Goal: Task Accomplishment & Management: Manage account settings

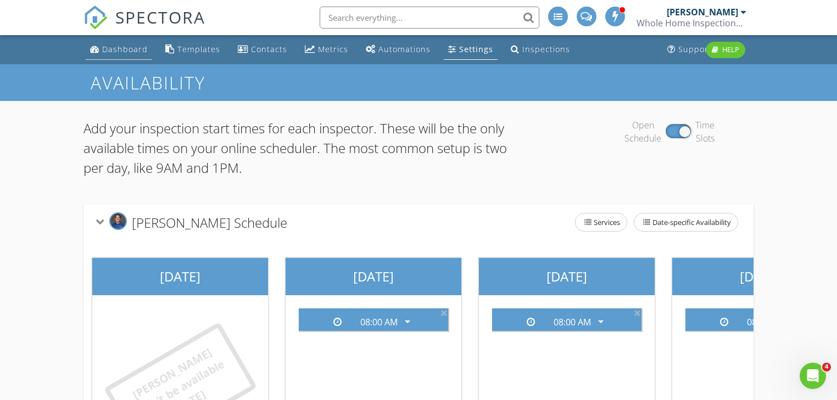
click at [126, 44] on div "Dashboard" at bounding box center [125, 49] width 46 height 10
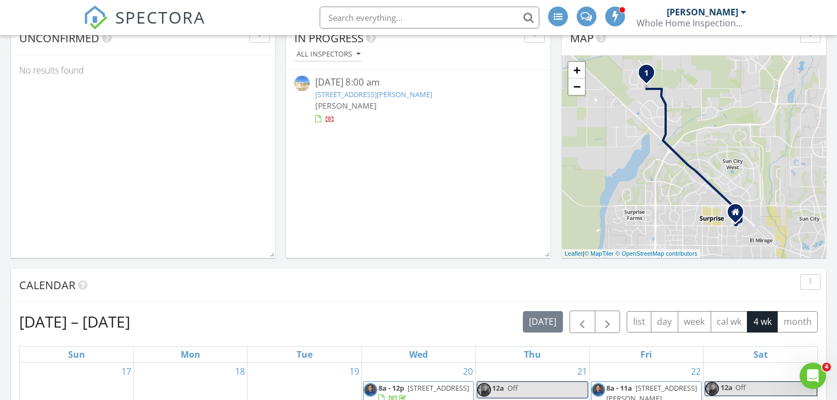
scroll to position [483, 0]
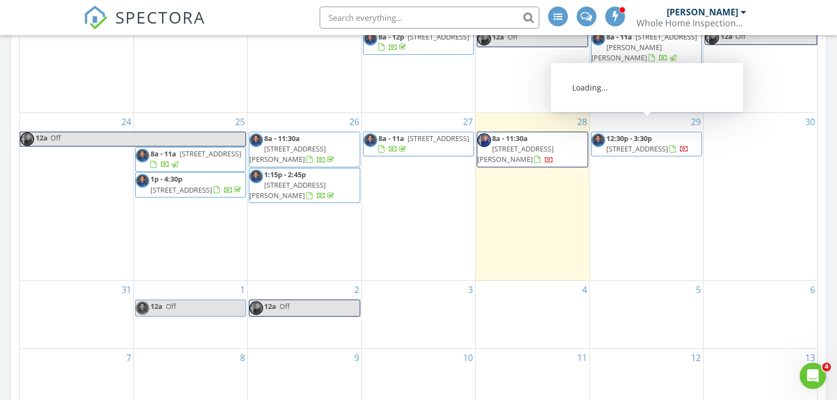
click at [641, 142] on span "12:30p - 3:30p 32389 Union St, San Tan Valley 85140" at bounding box center [646, 143] width 110 height 21
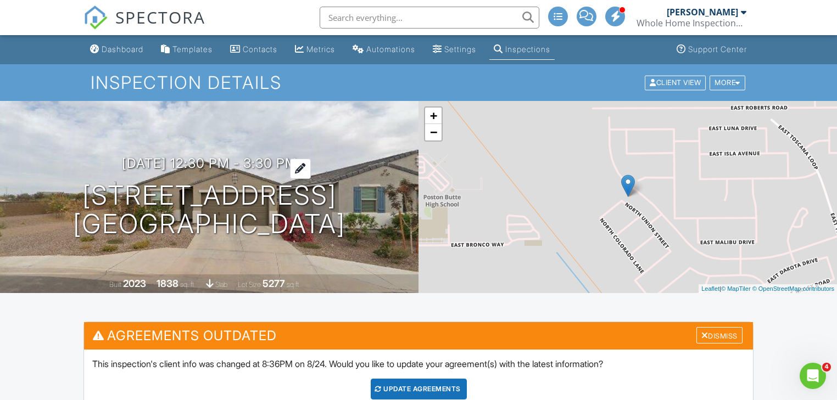
click at [139, 165] on h3 "08/29/2025 12:30 pm - 3:30 pm" at bounding box center [209, 163] width 175 height 15
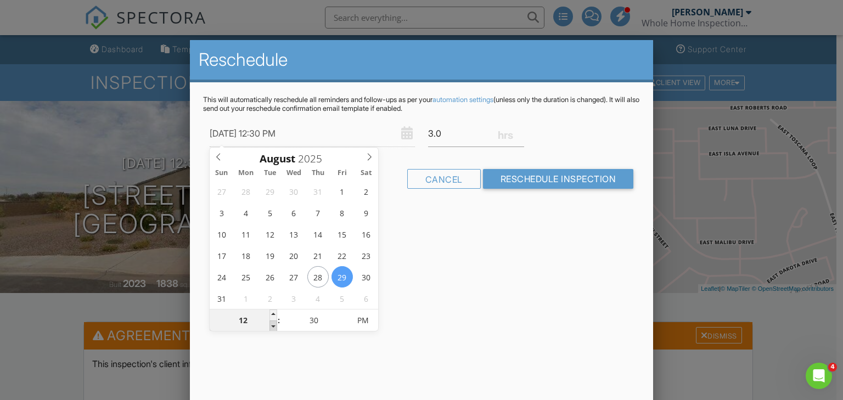
type input "08/29/2025 11:30 AM"
type input "11"
click at [273, 325] on span at bounding box center [274, 326] width 8 height 11
type input "08/29/2025 10:30 AM"
type input "10"
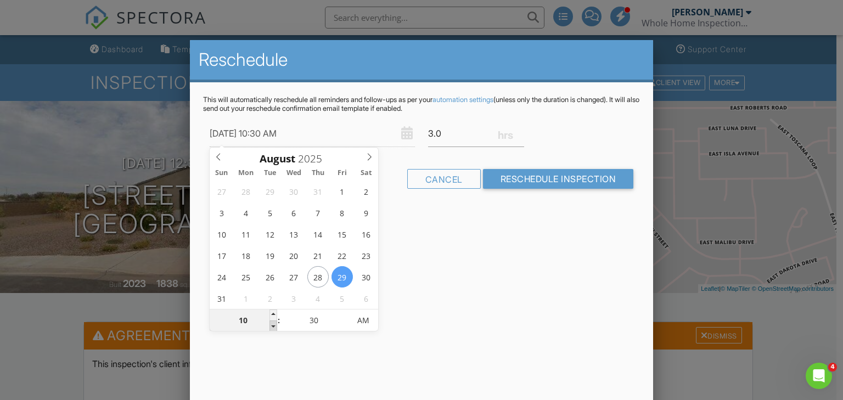
click at [273, 325] on span at bounding box center [274, 326] width 8 height 11
type input "08/29/2025 9:30 AM"
type input "09"
click at [273, 325] on span at bounding box center [274, 326] width 8 height 11
type input "08/29/2025 8:30 AM"
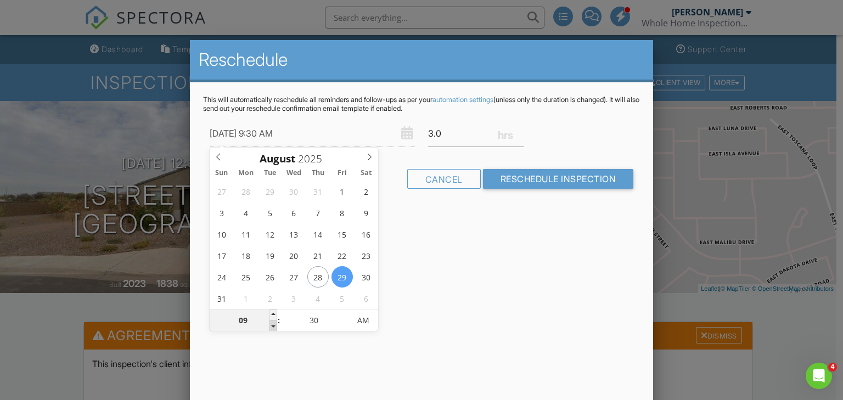
type input "08"
click at [273, 325] on span at bounding box center [274, 326] width 8 height 11
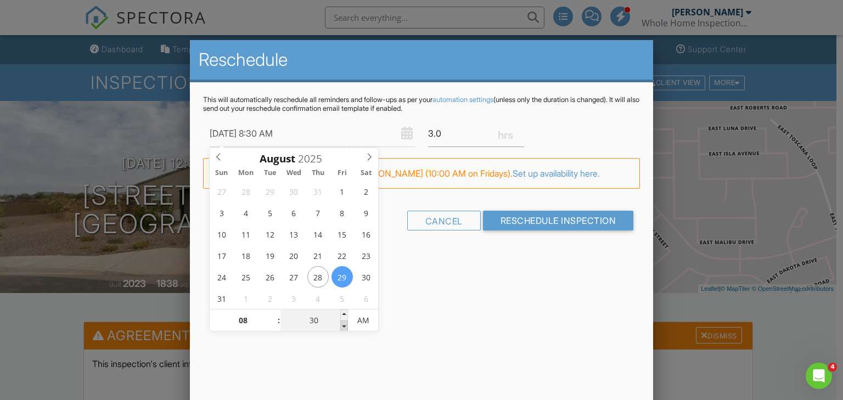
type input "08/29/2025 8:25 AM"
type input "25"
click at [343, 328] on span at bounding box center [344, 326] width 8 height 11
type input "08/29/2025 8:20 AM"
type input "20"
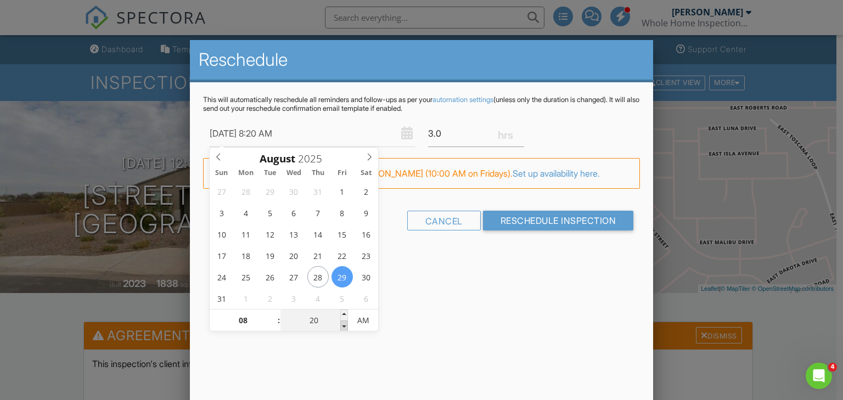
click at [343, 328] on span at bounding box center [344, 326] width 8 height 11
type input "08/29/2025 8:15 AM"
type input "15"
click at [343, 328] on span at bounding box center [344, 326] width 8 height 11
type input "08/29/2025 8:10 AM"
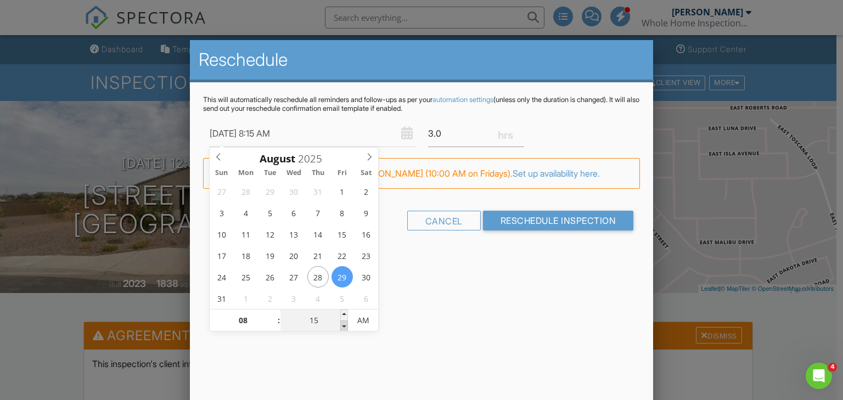
type input "10"
click at [343, 328] on span at bounding box center [344, 326] width 8 height 11
type input "08/29/2025 8:05 AM"
type input "05"
click at [343, 328] on span at bounding box center [344, 326] width 8 height 11
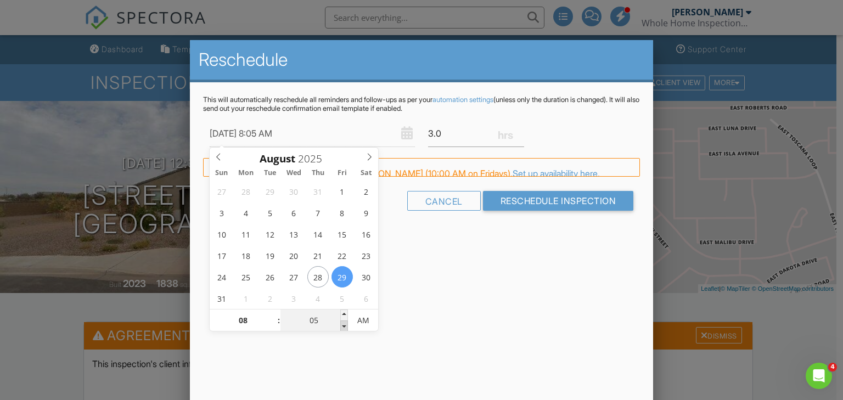
type input "[DATE] 8:00 AM"
type input "00"
click at [343, 328] on span at bounding box center [344, 326] width 8 height 11
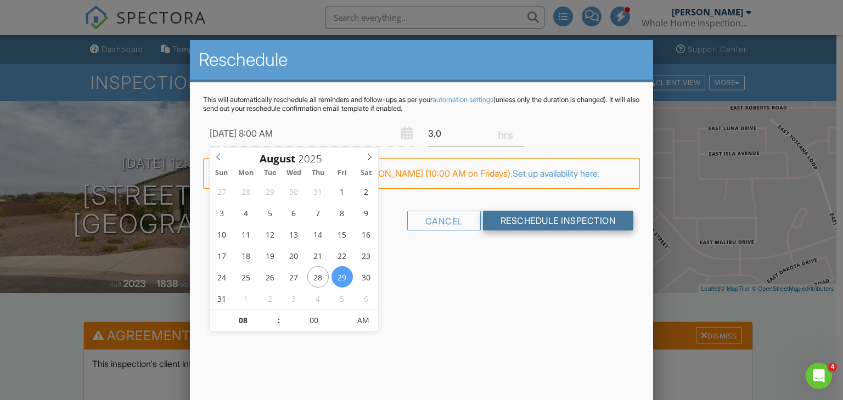
click at [518, 220] on input "Reschedule Inspection" at bounding box center [558, 221] width 151 height 20
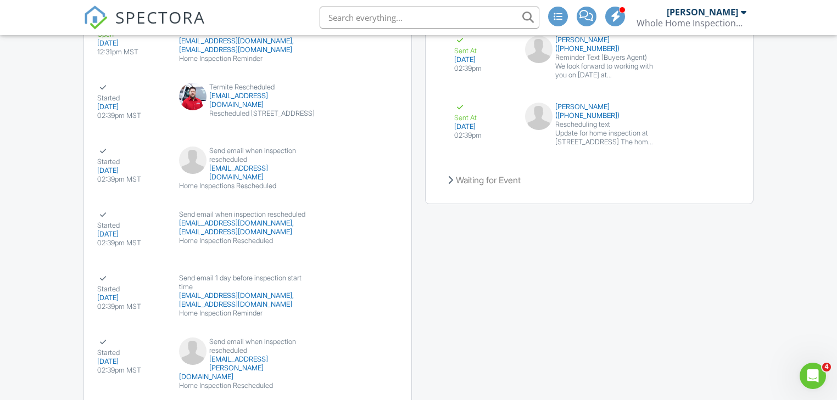
scroll to position [2108, 0]
